Goal: Information Seeking & Learning: Understand process/instructions

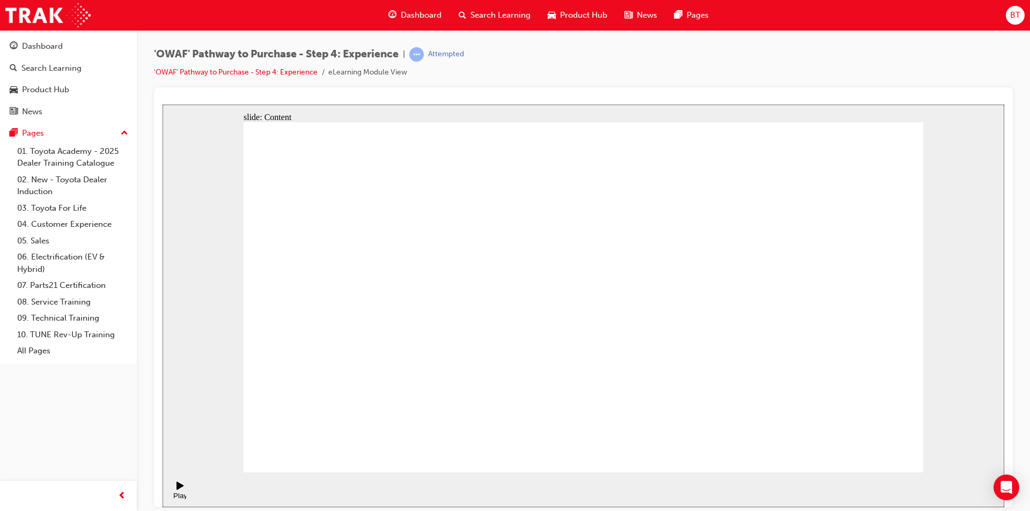
drag, startPoint x: 564, startPoint y: 55, endPoint x: 514, endPoint y: 63, distance: 50.6
click at [514, 63] on div "'OWAF' Pathway to Purchase - Step 4: Experience | Attempted 'OWAF' Pathway to P…" at bounding box center [583, 67] width 859 height 40
click at [519, 82] on div "'OWAF' Pathway to Purchase - Step 4: Experience | Attempted 'OWAF' Pathway to P…" at bounding box center [583, 67] width 859 height 40
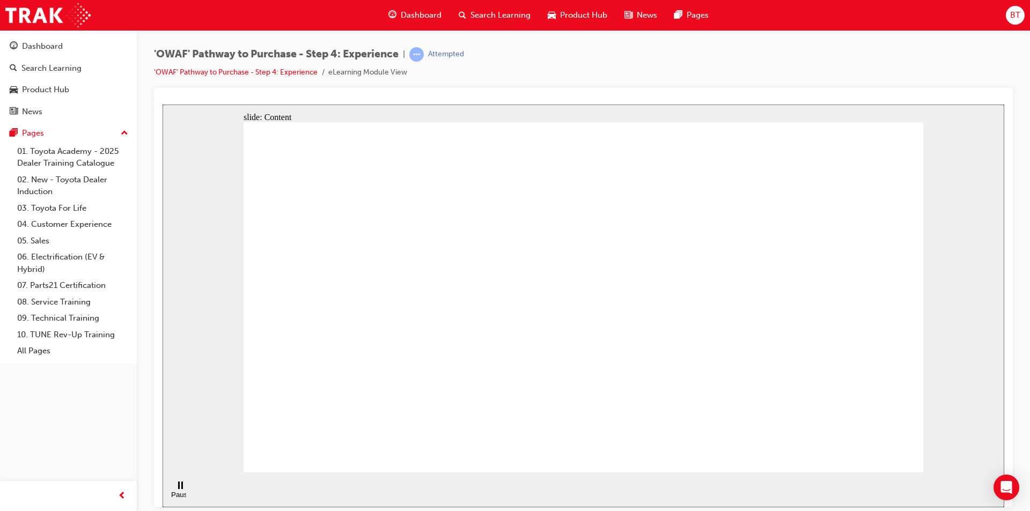
drag, startPoint x: 597, startPoint y: 370, endPoint x: 572, endPoint y: 360, distance: 27.0
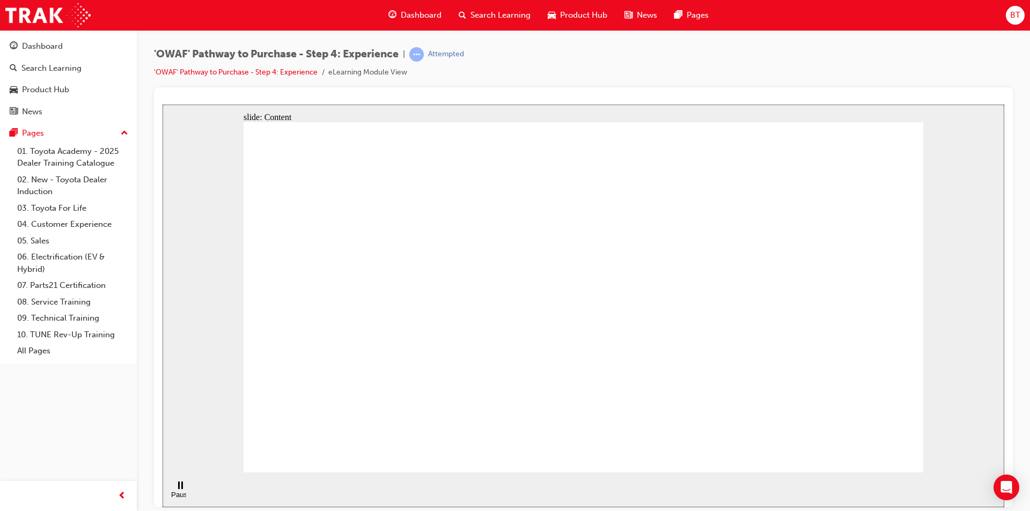
drag, startPoint x: 599, startPoint y: 365, endPoint x: 587, endPoint y: 425, distance: 60.8
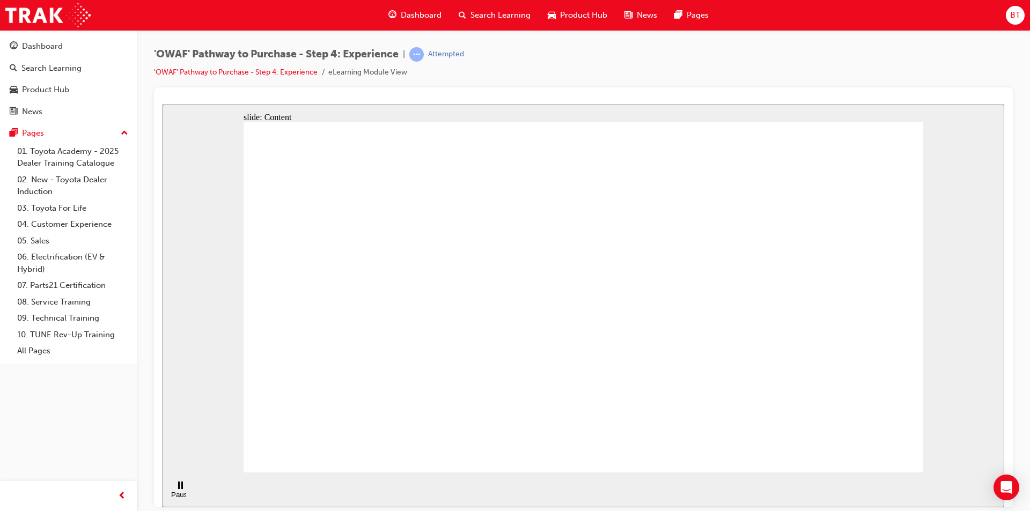
click at [181, 489] on div "Pause (Ctrl+Alt+P)" at bounding box center [180, 490] width 18 height 18
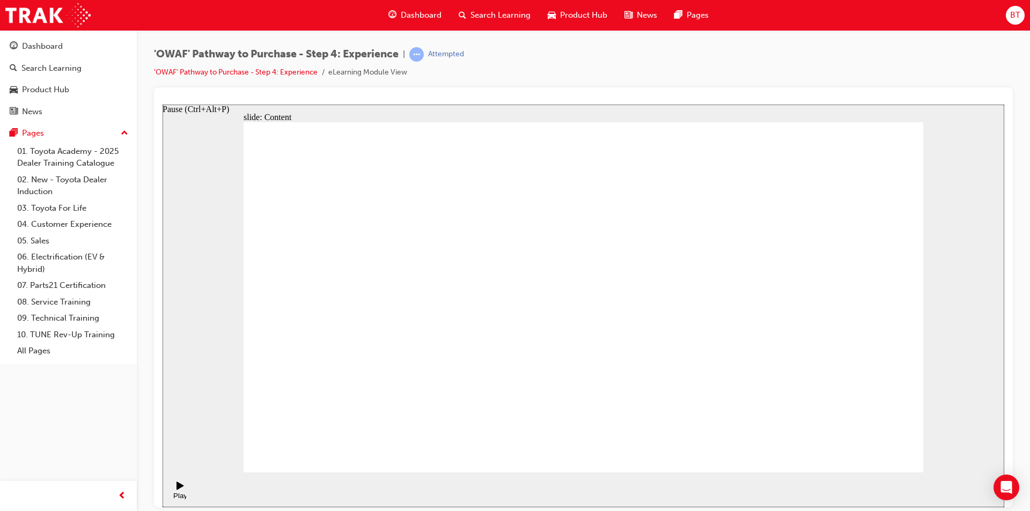
click at [177, 489] on icon "Play (Ctrl+Alt+P)" at bounding box center [180, 485] width 7 height 8
drag, startPoint x: 697, startPoint y: 281, endPoint x: 696, endPoint y: 309, distance: 28.5
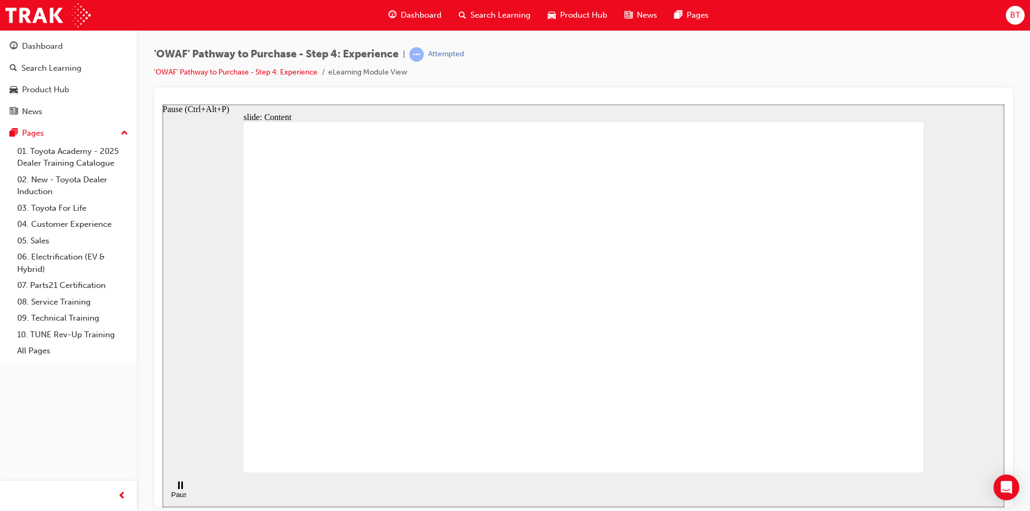
click at [174, 491] on div "Pause (Ctrl+Alt+P)" at bounding box center [180, 499] width 18 height 16
